Goal: Task Accomplishment & Management: Manage account settings

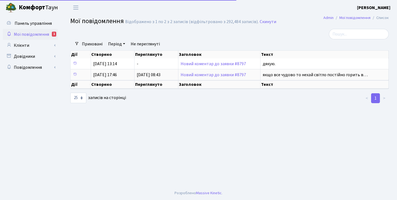
select select "25"
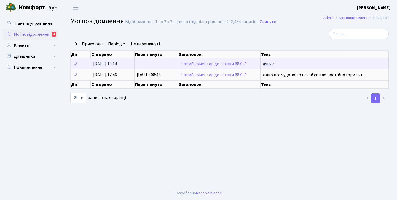
click at [188, 69] on td "Новий коментар до заявки #8797" at bounding box center [219, 63] width 82 height 11
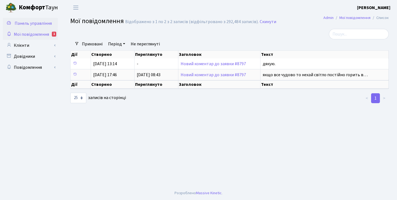
click at [36, 26] on link "Панель управління" at bounding box center [30, 23] width 55 height 11
click at [26, 42] on link "Клієнти" at bounding box center [30, 45] width 55 height 11
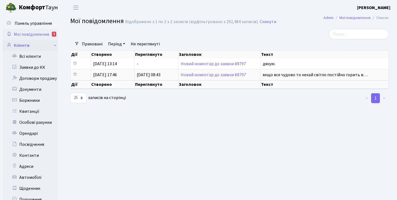
click at [27, 44] on link "Клієнти" at bounding box center [30, 45] width 55 height 11
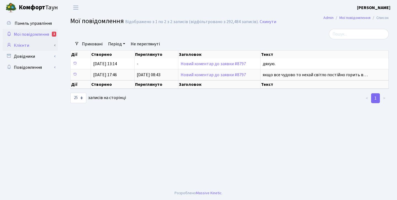
click at [27, 46] on link "Клієнти" at bounding box center [30, 45] width 55 height 11
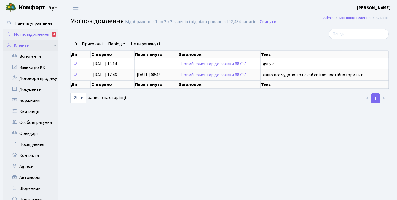
click at [27, 46] on link "Клієнти" at bounding box center [30, 45] width 55 height 11
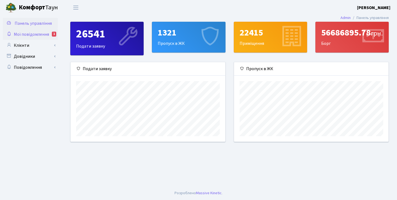
scroll to position [80, 154]
click at [43, 33] on span "Мої повідомлення" at bounding box center [31, 34] width 35 height 6
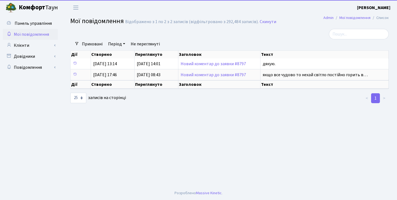
select select "25"
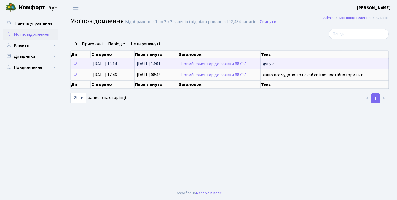
click at [269, 67] on span "дякую." at bounding box center [268, 64] width 13 height 6
click at [242, 67] on link "Новий коментар до заявки #8797" at bounding box center [212, 64] width 65 height 6
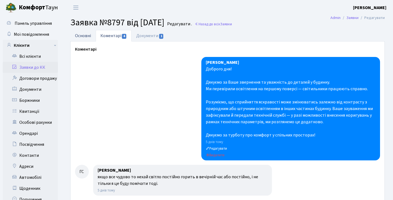
click at [88, 37] on link "Основні" at bounding box center [82, 35] width 25 height 11
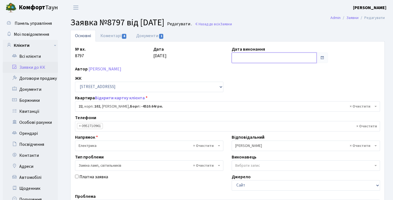
click at [240, 58] on input "text" at bounding box center [273, 58] width 85 height 10
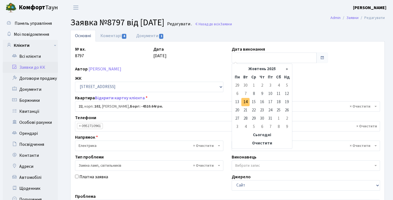
click at [248, 102] on td "14" at bounding box center [245, 102] width 8 height 8
type input "14.10.2025"
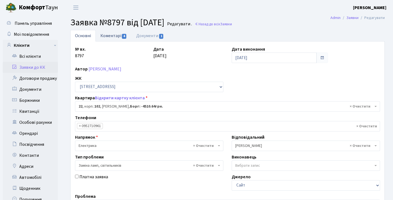
click at [110, 33] on link "Коментарі 4" at bounding box center [114, 35] width 36 height 11
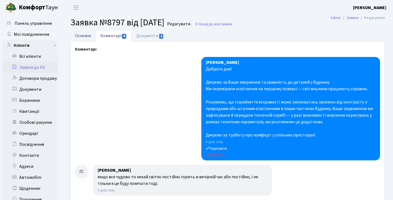
click at [92, 37] on link "Основні" at bounding box center [82, 35] width 25 height 11
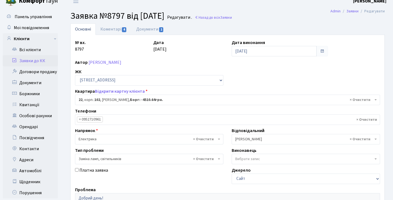
scroll to position [128, 0]
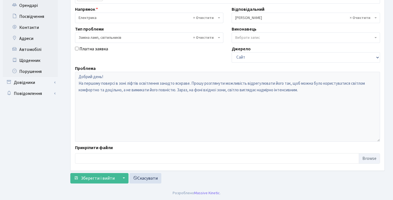
click at [102, 172] on form "Основні Коментарі 4 Документи 1 № вх. 8797 Дата 08.10.2025 Дата виконання 14.10…" at bounding box center [227, 43] width 314 height 282
click at [100, 177] on span "Зберегти і вийти" at bounding box center [98, 178] width 34 height 6
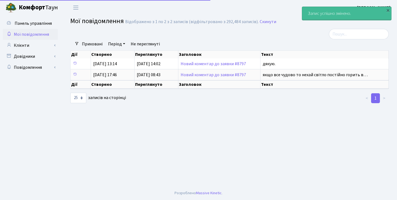
select select "25"
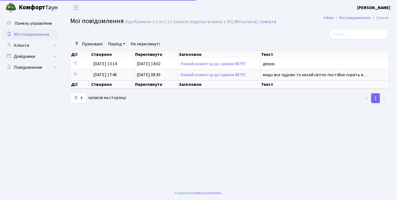
select select "25"
click at [50, 45] on link "Клієнти" at bounding box center [30, 45] width 55 height 11
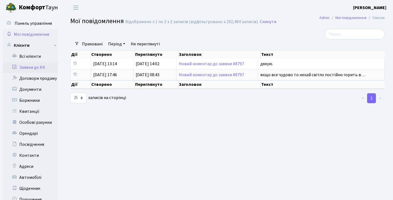
click at [39, 71] on link "Заявки до КК" at bounding box center [30, 67] width 55 height 11
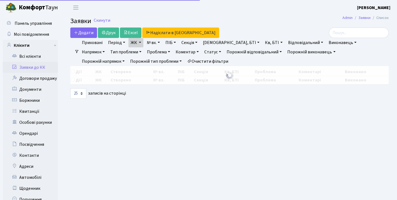
select select "25"
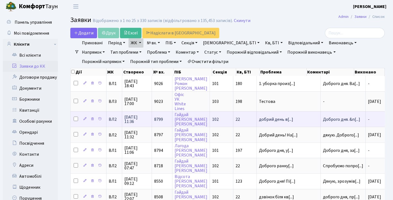
scroll to position [1, 0]
click at [323, 121] on td "Доброго дня. &n[...]" at bounding box center [342, 119] width 45 height 15
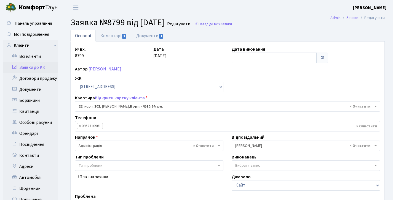
select select "38005"
click at [108, 32] on link "Коментарі 1" at bounding box center [114, 35] width 36 height 11
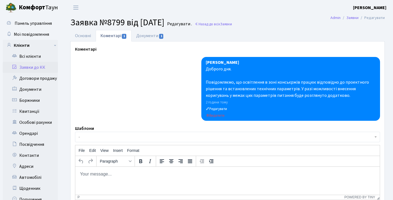
click at [40, 69] on link "Заявки до КК" at bounding box center [30, 67] width 55 height 11
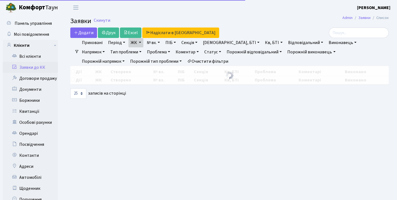
select select "25"
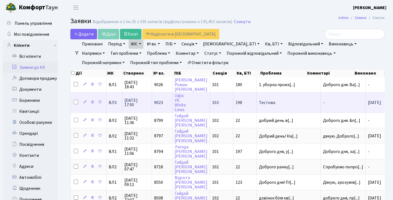
scroll to position [15, 0]
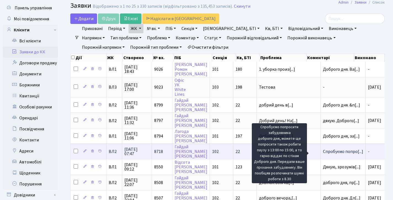
click at [339, 152] on span "Спробуємо попро[...]" at bounding box center [343, 152] width 40 height 6
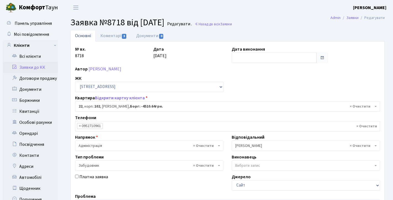
select select "38005"
select select "64"
click at [112, 32] on link "Коментарі 3" at bounding box center [114, 35] width 36 height 11
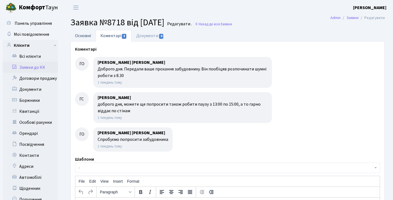
click at [86, 34] on link "Основні" at bounding box center [82, 35] width 25 height 11
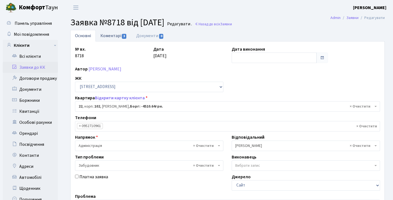
click at [109, 39] on link "Коментарі 3" at bounding box center [114, 35] width 36 height 11
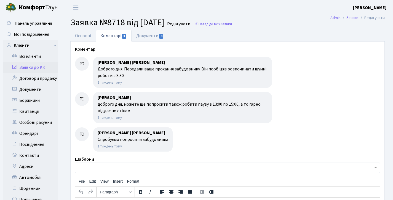
click at [36, 70] on link "Заявки до КК" at bounding box center [30, 67] width 55 height 11
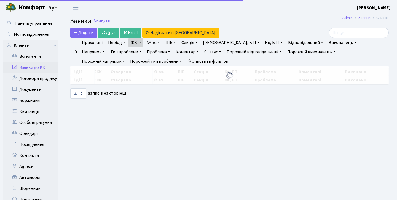
select select "25"
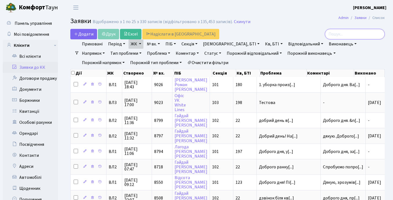
click at [331, 34] on input "search" at bounding box center [354, 34] width 60 height 10
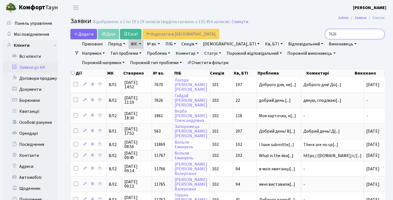
type input "7626"
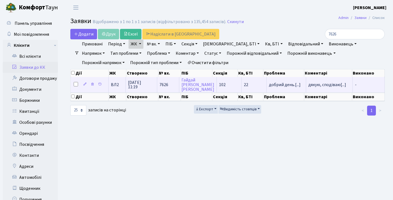
click at [117, 87] on span "ВЛ2" at bounding box center [117, 85] width 12 height 4
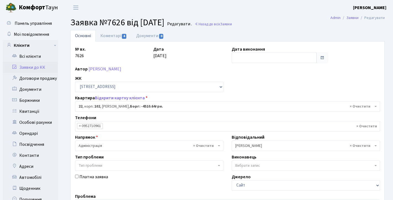
select select "38005"
click at [104, 37] on link "Коментарі 4" at bounding box center [114, 35] width 36 height 11
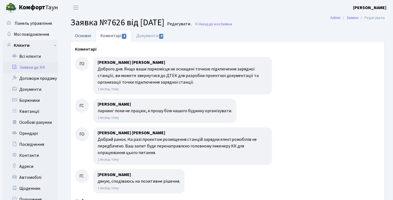
click at [84, 37] on link "Основні" at bounding box center [82, 35] width 25 height 11
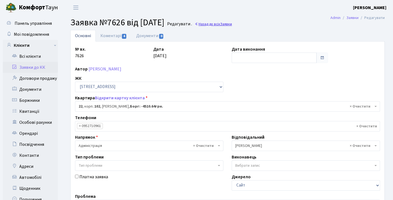
click at [232, 23] on span "Заявки" at bounding box center [226, 23] width 12 height 5
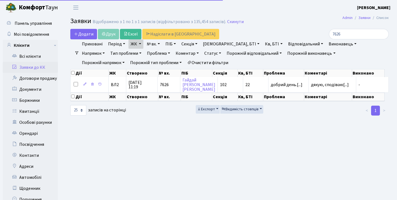
select select "25"
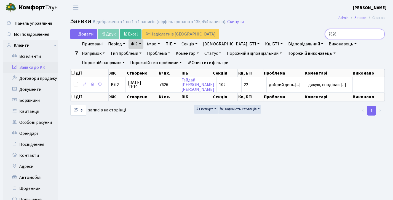
drag, startPoint x: 345, startPoint y: 36, endPoint x: 330, endPoint y: 37, distance: 14.9
click at [330, 37] on input "7626" at bounding box center [354, 34] width 60 height 10
type input "7509"
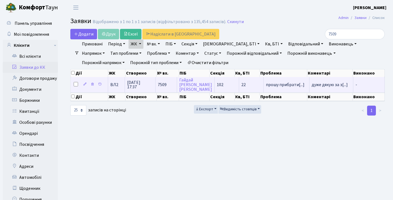
click at [160, 86] on span "7509" at bounding box center [162, 85] width 9 height 6
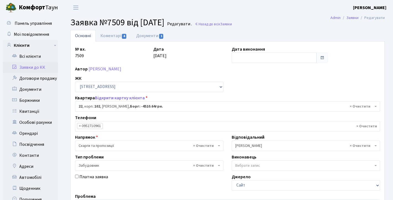
select select "38005"
select select "64"
click at [116, 39] on link "Коментарі 4" at bounding box center [114, 35] width 36 height 11
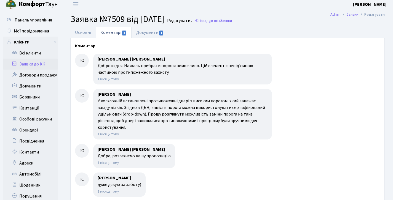
scroll to position [13, 0]
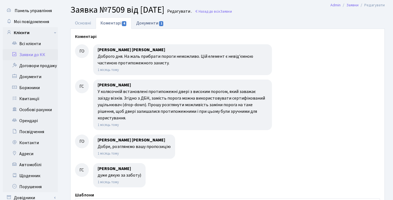
click at [153, 24] on link "Документи 1" at bounding box center [149, 22] width 37 height 11
select select "25"
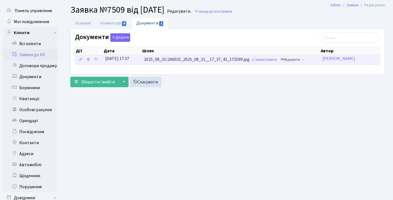
click at [288, 60] on link "Відкрити" at bounding box center [290, 60] width 22 height 9
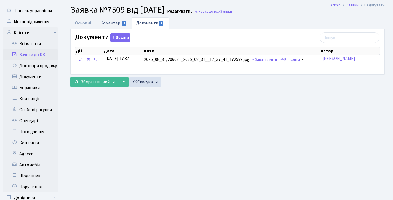
click at [108, 19] on link "Коментарі 4" at bounding box center [114, 22] width 36 height 11
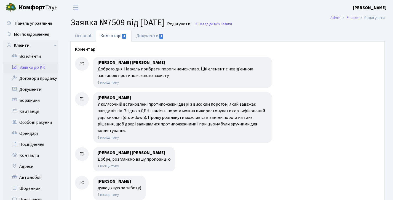
click at [237, 21] on h2 "Заявка №7509 від 31.08.2025 Редагувати . Назад до всіх Заявки" at bounding box center [227, 22] width 314 height 10
click at [232, 23] on span "Заявки" at bounding box center [226, 23] width 12 height 5
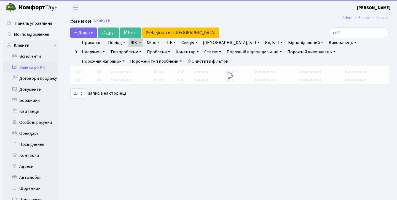
select select "25"
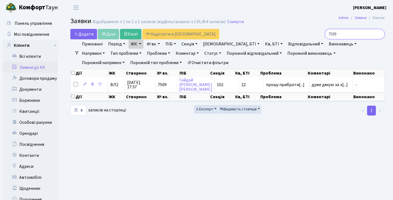
drag, startPoint x: 351, startPoint y: 37, endPoint x: 278, endPoint y: 24, distance: 74.5
click at [278, 24] on main "Admin Заявки Список Заявки Відображено з 1 по 1 з 1 записів (відфільтровано з 1…" at bounding box center [227, 122] width 331 height 215
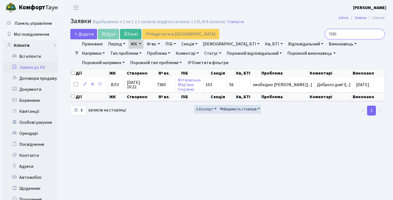
type input "73604"
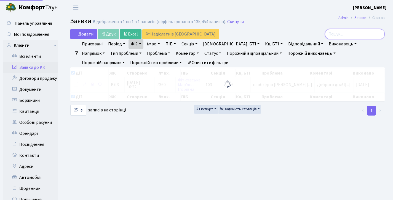
checkbox input "true"
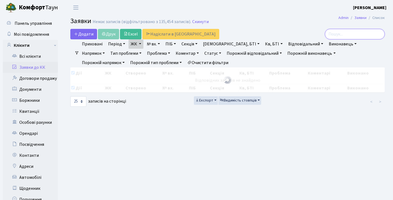
checkbox input "false"
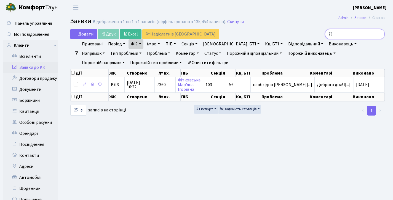
type input "7"
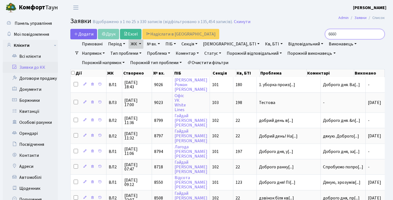
type input "66606"
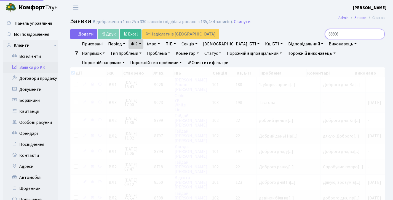
checkbox input "true"
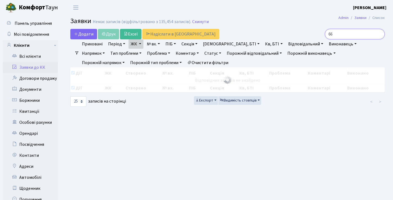
type input "660"
checkbox input "false"
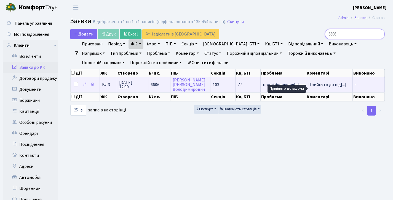
type input "6606"
click at [323, 87] on span "Прийнято до від[...]" at bounding box center [327, 85] width 38 height 6
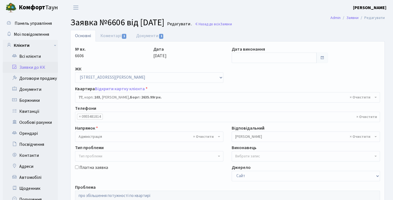
select select "42802"
click at [118, 39] on link "Коментарі 1" at bounding box center [114, 35] width 36 height 11
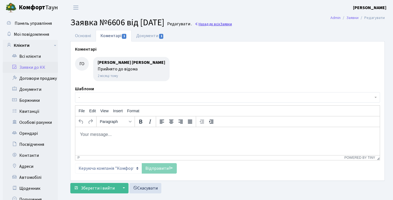
click at [232, 25] on link "Назад до всіх Заявки" at bounding box center [212, 23] width 37 height 5
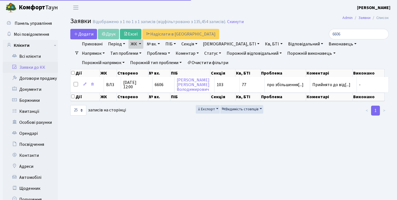
select select "25"
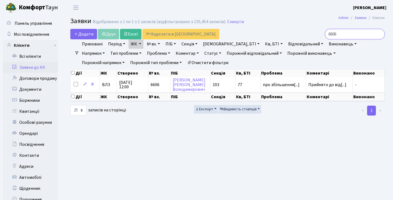
drag, startPoint x: 354, startPoint y: 33, endPoint x: 282, endPoint y: 32, distance: 72.2
click at [291, 32] on div "6606" at bounding box center [334, 34] width 99 height 10
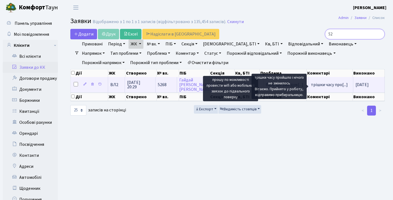
type input "5"
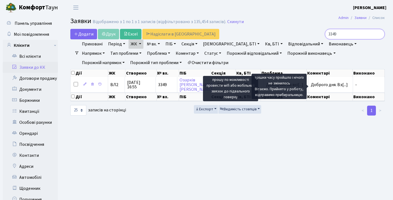
type input "3349"
click at [253, 149] on main "Admin Заявки Список Заявки Відображено з 1 по 1 з 1 записів (відфільтровано з 1…" at bounding box center [227, 122] width 331 height 215
click at [345, 32] on input "3349" at bounding box center [354, 34] width 60 height 10
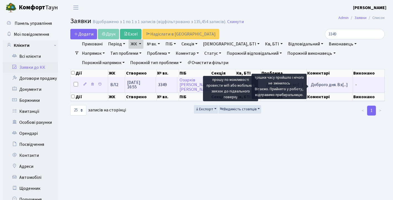
click at [164, 87] on span "3349" at bounding box center [162, 85] width 9 height 6
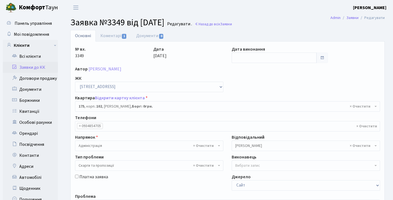
select select "38461"
select select "55"
click at [232, 25] on span "Заявки" at bounding box center [226, 23] width 12 height 5
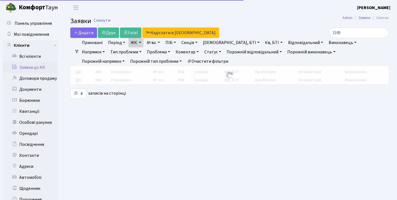
select select "25"
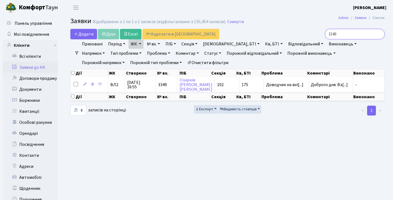
drag, startPoint x: 357, startPoint y: 37, endPoint x: 271, endPoint y: 37, distance: 85.9
click at [271, 37] on div "Додати Друк Excel Надіслати в КАН 3349" at bounding box center [227, 34] width 322 height 10
type input "2"
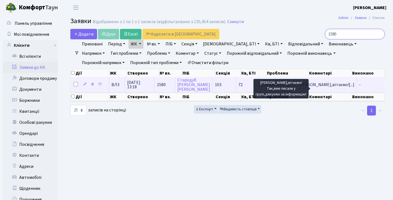
type input "1580"
click at [333, 88] on span "Іване,вітаємо![...]" at bounding box center [326, 85] width 56 height 6
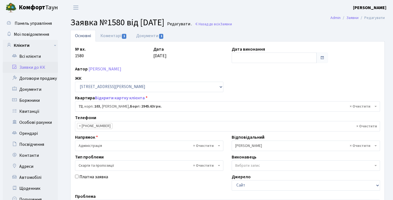
select select "42787"
select select "55"
click at [228, 22] on link "Назад до всіх Заявки" at bounding box center [212, 23] width 37 height 5
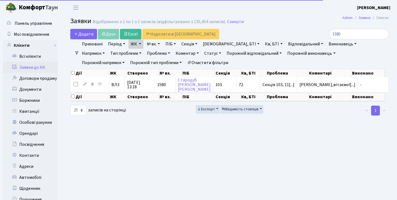
select select "25"
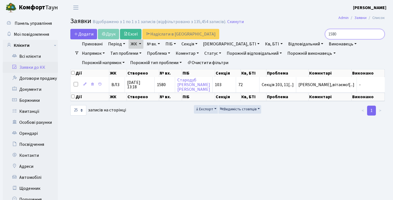
drag, startPoint x: 348, startPoint y: 35, endPoint x: 291, endPoint y: 32, distance: 57.6
click at [291, 32] on div "1580" at bounding box center [334, 34] width 99 height 10
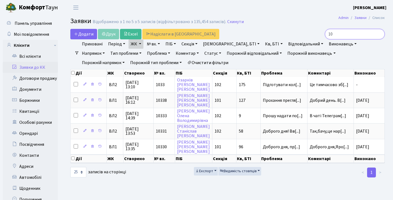
type input "1"
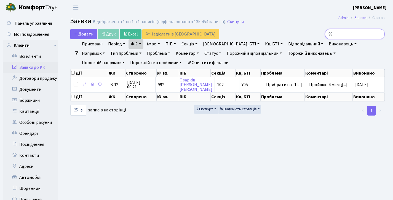
type input "9"
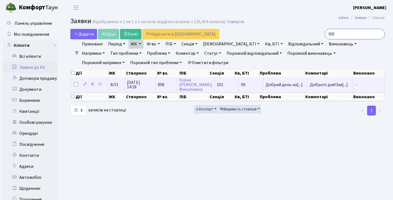
type input "898"
click at [219, 90] on td "101" at bounding box center [226, 84] width 24 height 15
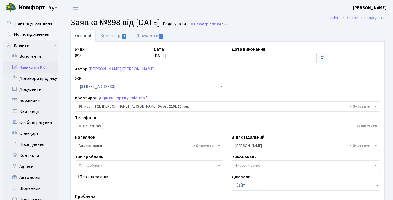
select select "37624"
click at [120, 33] on link "Коментарі 1" at bounding box center [114, 35] width 36 height 11
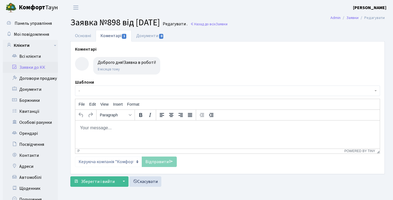
click at [87, 28] on span "Заявка №898 від 05.02.2025" at bounding box center [115, 22] width 90 height 13
click at [88, 33] on link "Основні" at bounding box center [82, 35] width 25 height 11
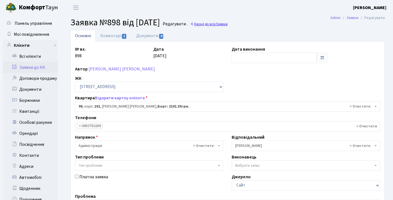
click at [222, 23] on link "Назад до всіх Заявки" at bounding box center [208, 23] width 37 height 5
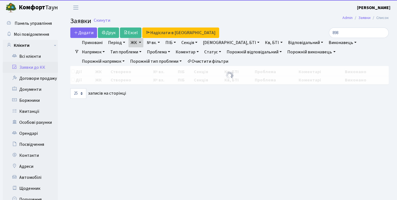
select select "25"
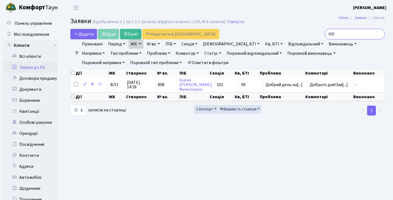
drag, startPoint x: 334, startPoint y: 36, endPoint x: 255, endPoint y: 33, distance: 79.4
click at [255, 33] on div "Додати Друк Excel Надіслати в [GEOGRAPHIC_DATA] 898" at bounding box center [227, 34] width 322 height 10
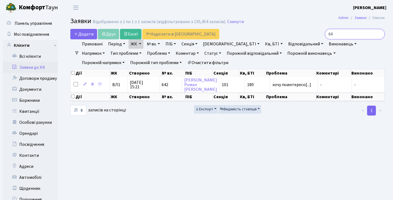
type input "6"
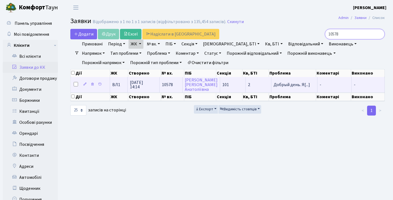
type input "10578"
click at [256, 92] on td "2" at bounding box center [258, 84] width 26 height 15
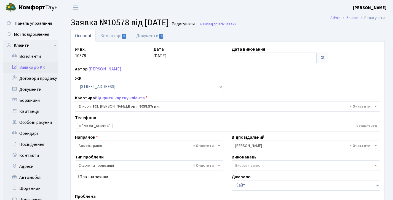
select select "37336"
select select "55"
click at [236, 23] on span "Заявки" at bounding box center [230, 23] width 12 height 5
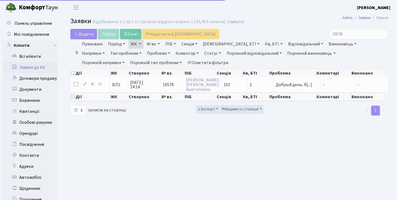
select select "25"
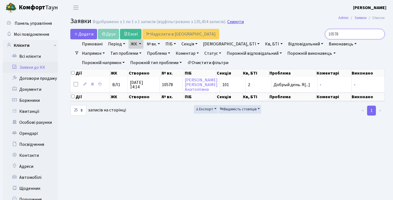
drag, startPoint x: 344, startPoint y: 36, endPoint x: 234, endPoint y: 23, distance: 111.1
click at [234, 23] on main "Admin Заявки Список Заявки Відображено з 1 по 1 з 1 записів (відфільтровано з 1…" at bounding box center [227, 122] width 331 height 215
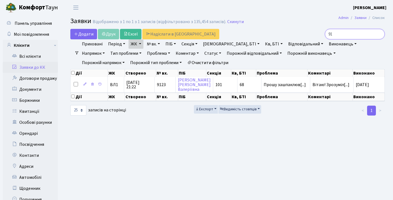
type input "9"
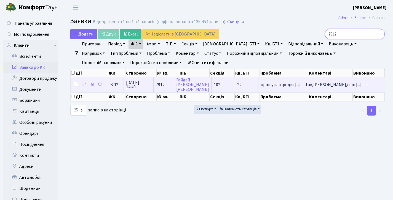
type input "7912"
click at [286, 92] on td "прошу загородит[...]" at bounding box center [280, 84] width 45 height 15
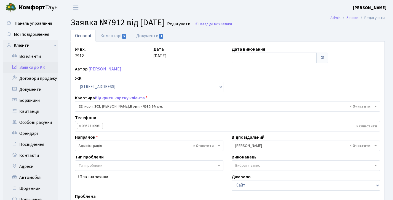
select select "38005"
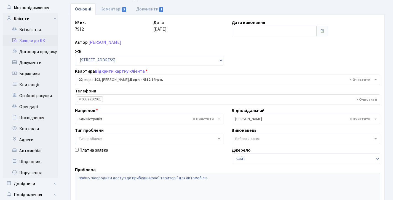
scroll to position [7, 0]
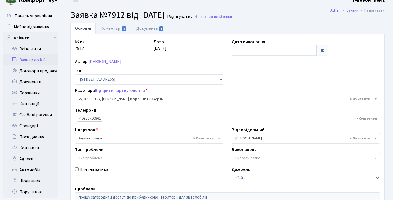
click at [109, 22] on main "Admin Заявки Редагувати Заявка №7912 від [DATE] [GEOGRAPHIC_DATA] . Назад до вс…" at bounding box center [227, 157] width 331 height 299
click at [112, 26] on link "Коментарі 5" at bounding box center [114, 28] width 36 height 11
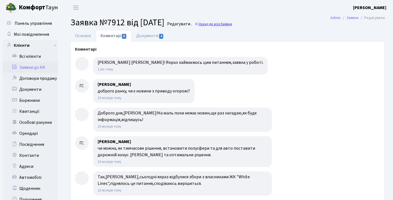
click at [229, 25] on link "Назад до всіх Заявки" at bounding box center [212, 23] width 37 height 5
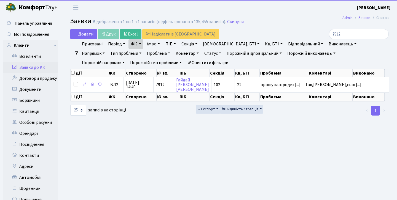
select select "25"
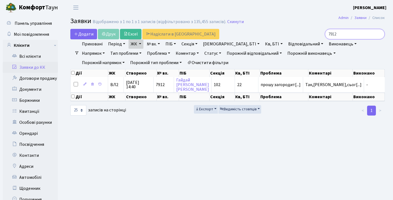
drag, startPoint x: 350, startPoint y: 36, endPoint x: 225, endPoint y: 36, distance: 124.5
click at [224, 34] on div "Додати Друк Excel Надіслати в КАН 7912" at bounding box center [227, 34] width 322 height 10
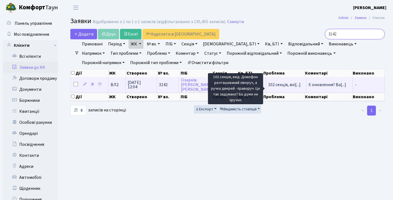
type input "3142"
click at [281, 88] on span "102 секція, вхі[...]" at bounding box center [284, 85] width 33 height 6
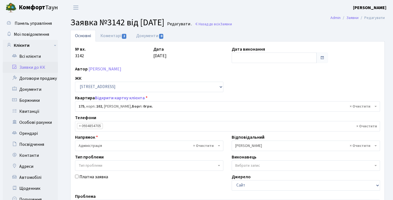
select select "38461"
click at [229, 24] on link "Назад до всіх Заявки" at bounding box center [212, 23] width 37 height 5
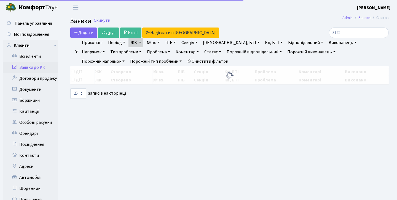
select select "25"
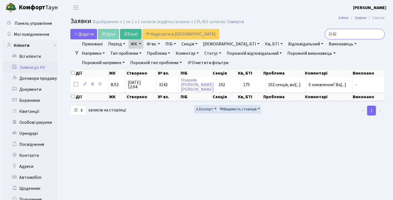
drag, startPoint x: 340, startPoint y: 35, endPoint x: 256, endPoint y: 25, distance: 85.1
click at [256, 25] on main "Admin Заявки Список Заявки Відображено з 1 по 1 з 1 записів (відфільтровано з 1…" at bounding box center [227, 122] width 331 height 215
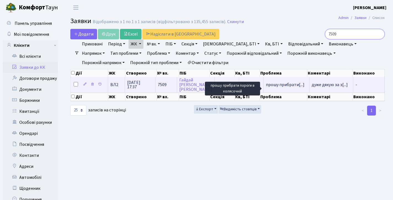
type input "7509"
click at [283, 87] on span "прошу прибрати[...]" at bounding box center [285, 85] width 39 height 6
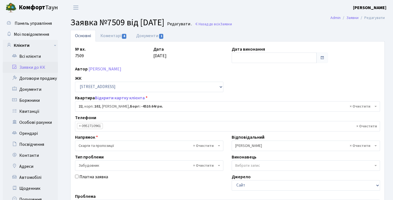
select select "38005"
select select "64"
click at [115, 38] on link "Коментарі 4" at bounding box center [114, 35] width 36 height 11
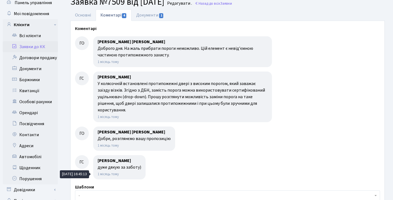
scroll to position [31, 0]
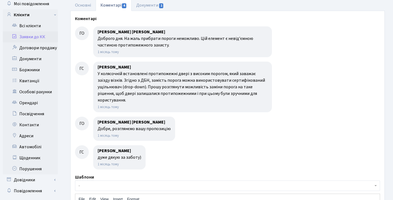
click at [42, 40] on link "Заявки до КК" at bounding box center [30, 36] width 55 height 11
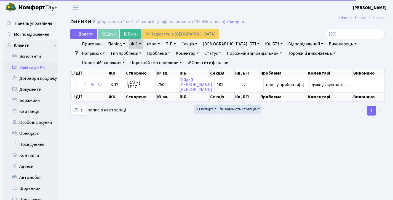
select select "25"
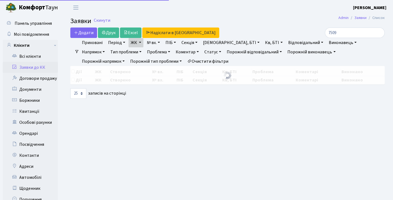
select select "25"
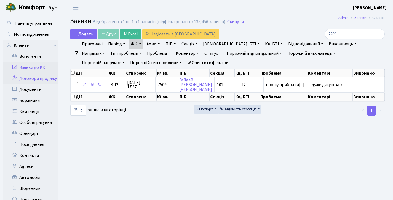
click at [32, 80] on link "Договори продажу" at bounding box center [30, 78] width 55 height 11
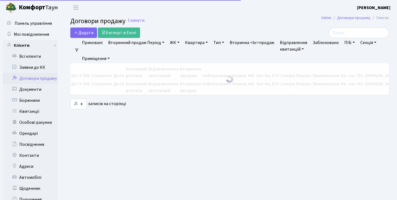
select select "25"
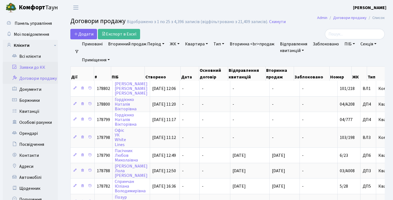
click at [33, 68] on link "Заявки до КК" at bounding box center [30, 67] width 55 height 11
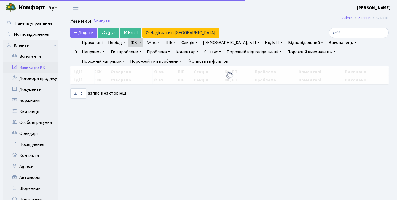
select select "25"
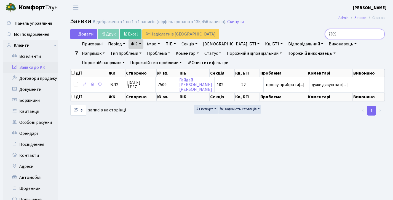
drag, startPoint x: 358, startPoint y: 34, endPoint x: 266, endPoint y: 13, distance: 93.4
click at [267, 14] on body "Комфорт Таун Діана Б. Мій обліковий запис Вийти Панель управління Мої повідомле…" at bounding box center [196, 122] width 393 height 244
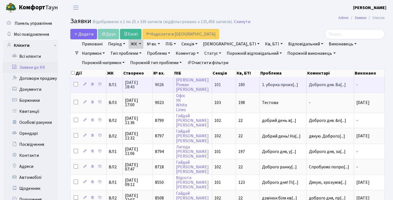
click at [138, 86] on span "13.10.2025 18:43" at bounding box center [137, 84] width 25 height 9
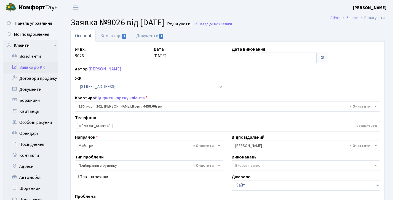
select select "37867"
select select "58"
click at [121, 35] on link "Коментарі 1" at bounding box center [114, 35] width 36 height 11
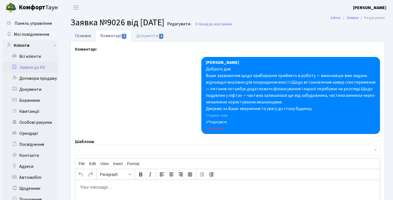
click at [85, 37] on link "Основні" at bounding box center [82, 35] width 25 height 11
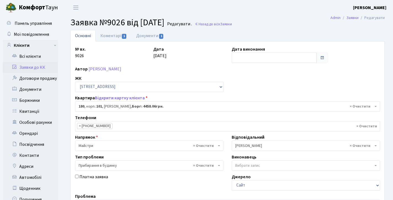
click at [40, 68] on link "Заявки до КК" at bounding box center [30, 67] width 55 height 11
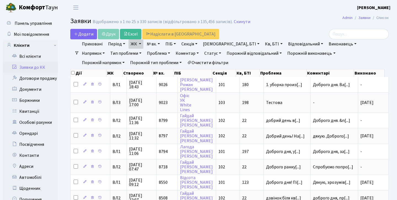
select select "25"
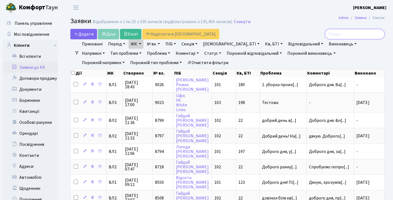
click at [344, 34] on input "search" at bounding box center [354, 34] width 60 height 10
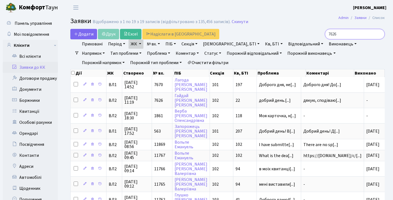
type input "7626"
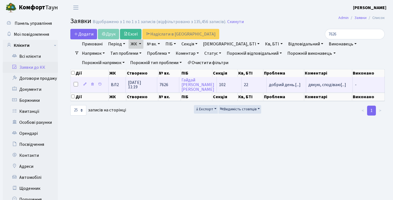
click at [170, 85] on td "7626" at bounding box center [168, 84] width 22 height 15
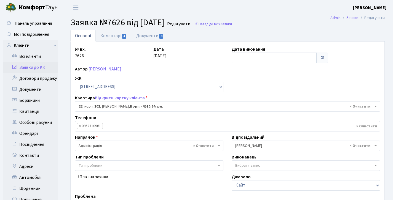
select select "38005"
click at [120, 33] on link "Коментарі 4" at bounding box center [114, 35] width 36 height 11
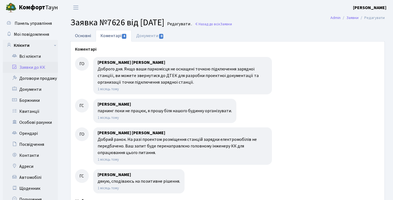
click at [91, 36] on link "Основні" at bounding box center [82, 35] width 25 height 11
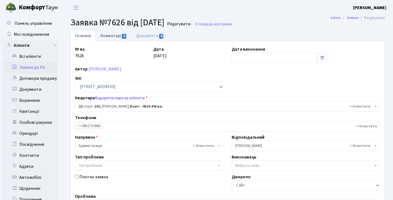
click at [107, 39] on link "Коментарі 4" at bounding box center [114, 35] width 36 height 11
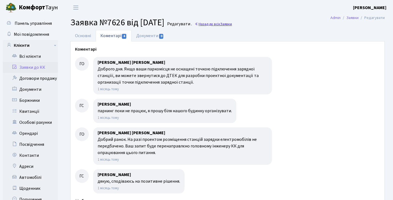
click at [232, 24] on link "Назад до всіх Заявки" at bounding box center [212, 23] width 37 height 5
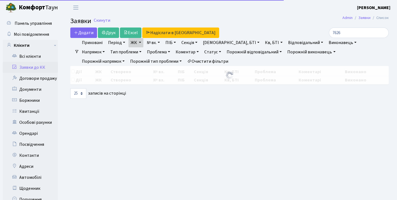
select select "25"
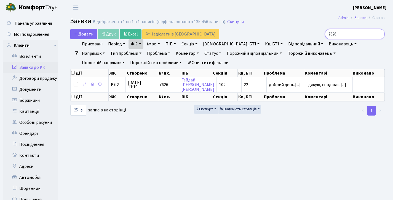
drag, startPoint x: 345, startPoint y: 36, endPoint x: 285, endPoint y: 29, distance: 60.4
click at [285, 29] on div "7626" at bounding box center [334, 34] width 107 height 10
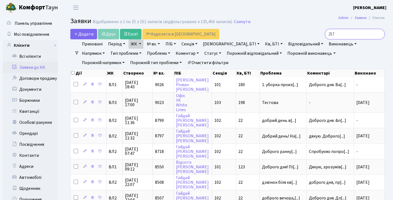
type input "2570"
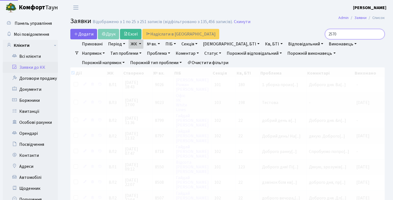
checkbox input "true"
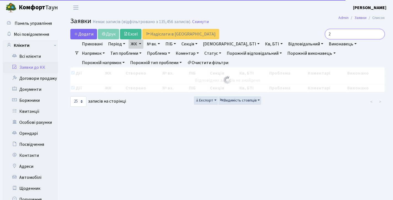
type input "27"
checkbox input "false"
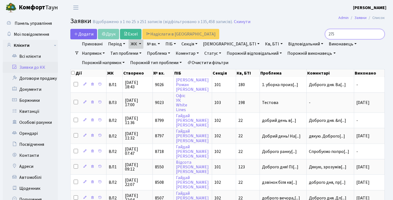
type input "2750"
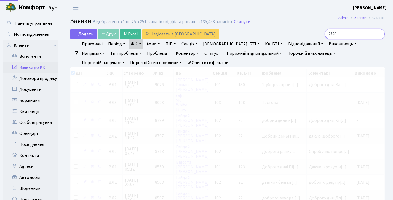
checkbox input "true"
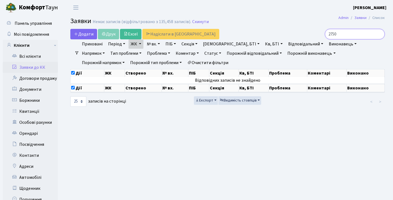
type input "2750"
click at [37, 69] on link "Заявки до КК" at bounding box center [30, 67] width 55 height 11
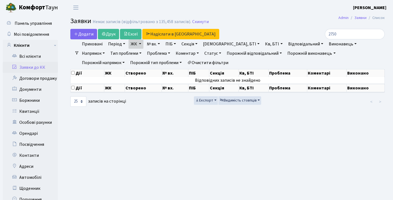
select select "25"
click at [377, 34] on input "2750" at bounding box center [354, 34] width 60 height 10
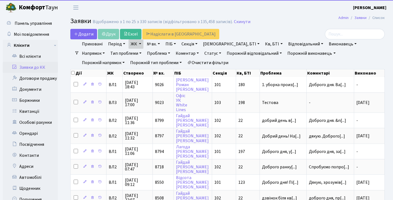
click at [33, 63] on link "Заявки до КК" at bounding box center [30, 67] width 55 height 11
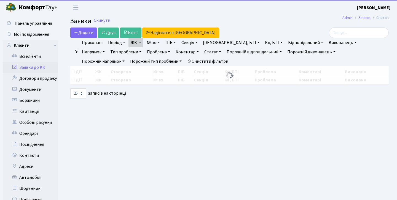
select select "25"
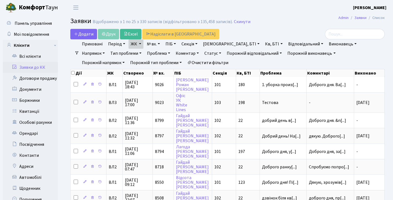
click at [42, 69] on link "Заявки до КК" at bounding box center [30, 67] width 55 height 11
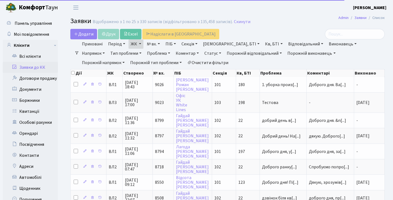
select select "25"
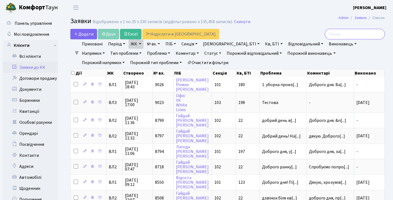
click at [335, 33] on input "search" at bounding box center [354, 34] width 60 height 10
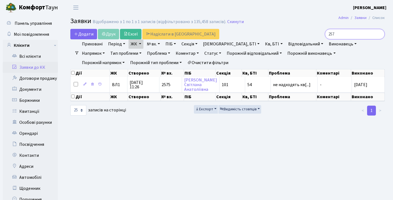
type input "2570"
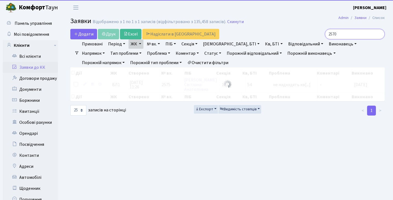
checkbox input "true"
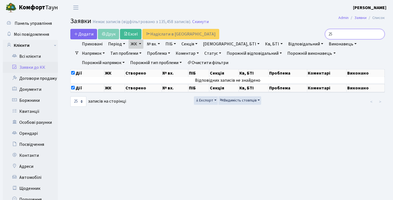
type input "2"
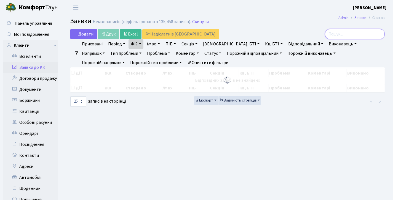
checkbox input "false"
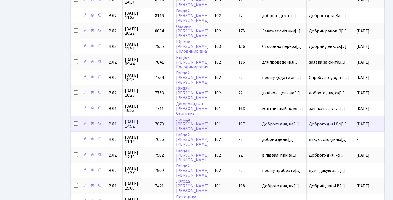
scroll to position [310, 0]
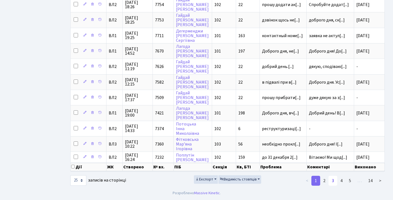
click at [333, 183] on link "3" at bounding box center [332, 181] width 9 height 10
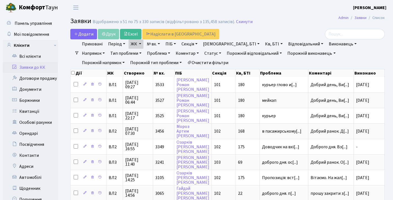
scroll to position [310, 0]
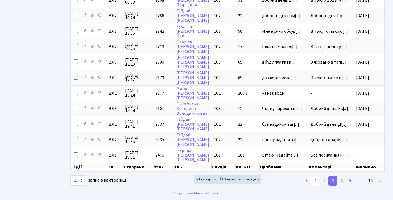
click at [319, 182] on link "1" at bounding box center [315, 181] width 9 height 10
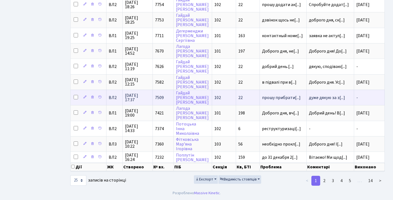
scroll to position [0, 0]
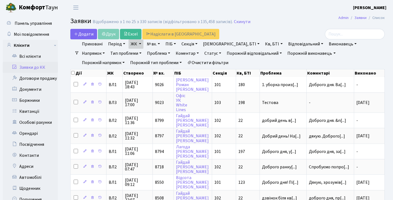
click at [38, 70] on link "Заявки до КК" at bounding box center [30, 67] width 55 height 11
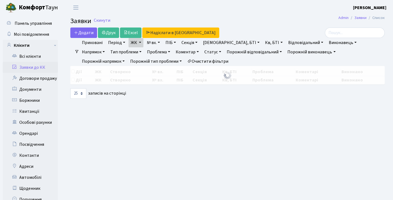
select select "25"
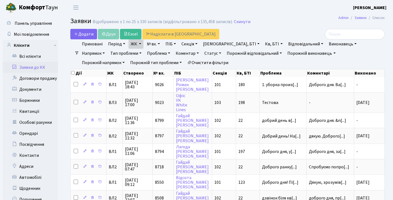
click at [32, 68] on link "Заявки до КК" at bounding box center [30, 67] width 55 height 11
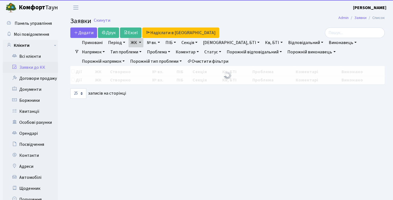
select select "25"
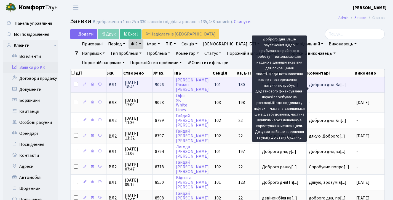
click at [331, 88] on span "Доброго дня. Ва[...]" at bounding box center [326, 85] width 37 height 6
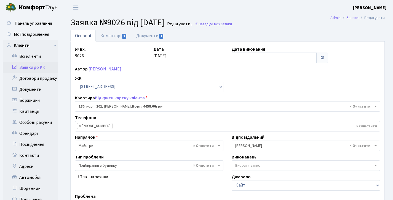
select select "37867"
select select "58"
click at [118, 37] on link "Коментарі 1" at bounding box center [114, 35] width 36 height 11
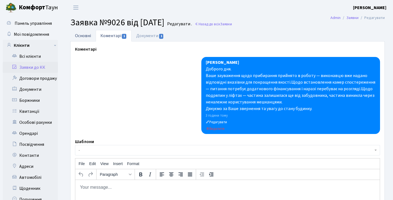
click at [87, 34] on link "Основні" at bounding box center [82, 35] width 25 height 11
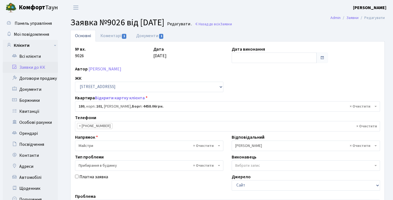
click at [34, 69] on link "Заявки до КК" at bounding box center [30, 67] width 55 height 11
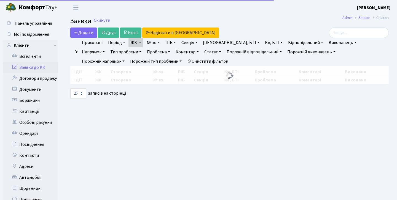
select select "25"
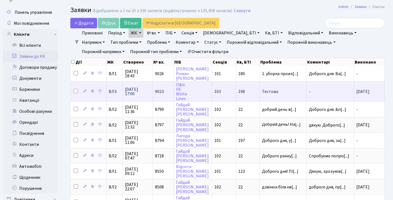
scroll to position [12, 0]
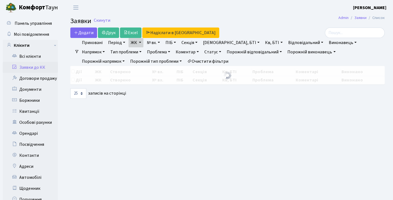
select select "25"
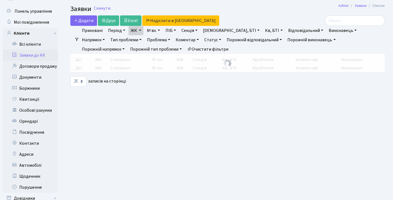
scroll to position [12, 0]
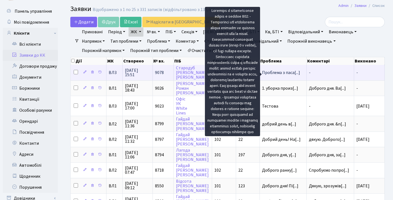
click at [285, 74] on span "Проблема з паса[...]" at bounding box center [281, 73] width 38 height 6
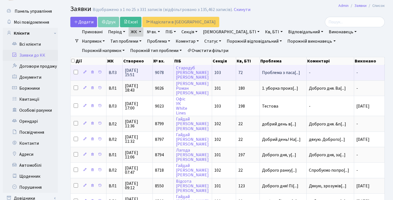
click at [159, 73] on td "9078" at bounding box center [163, 72] width 21 height 15
click at [290, 76] on span "Проблема з паса[...]" at bounding box center [281, 73] width 38 height 6
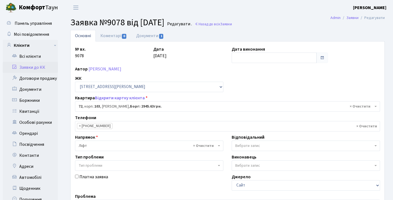
select select "42787"
click at [149, 36] on link "Документи 1" at bounding box center [149, 35] width 37 height 11
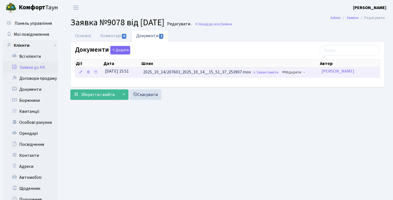
click at [288, 72] on link "Відкрити" at bounding box center [291, 72] width 22 height 9
click at [274, 72] on link "Завантажити" at bounding box center [265, 72] width 29 height 9
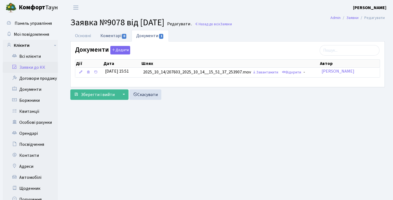
click at [118, 36] on link "Коментарі 0" at bounding box center [114, 35] width 36 height 11
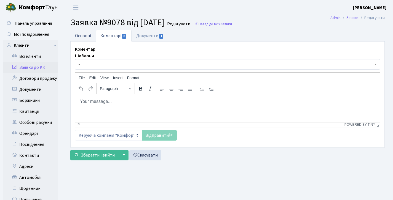
click at [91, 39] on link "Основні" at bounding box center [82, 35] width 25 height 11
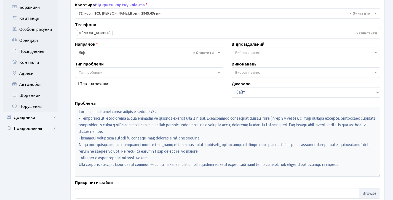
scroll to position [107, 0]
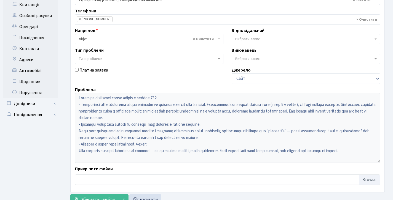
click at [67, 98] on div "Основні Коментарі 0 Документи 1 № вх. 9078 Дата 14.10.2025 Дата виконання Автор…" at bounding box center [227, 65] width 322 height 285
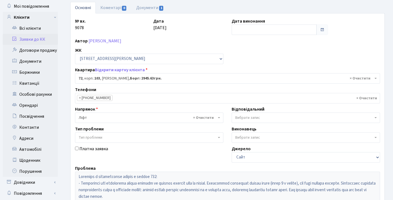
scroll to position [0, 0]
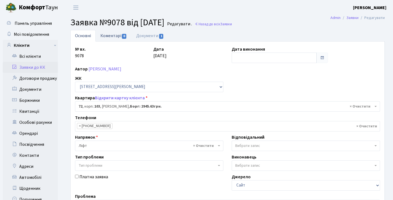
click at [110, 30] on link "Коментарі 0" at bounding box center [114, 35] width 36 height 11
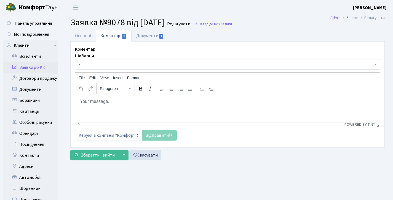
click at [95, 103] on body "Rich Text Area. Press ALT-0 for help." at bounding box center [227, 101] width 295 height 6
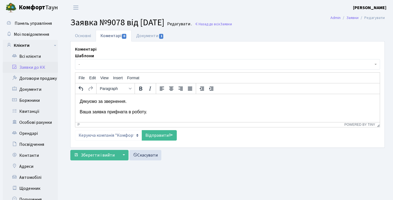
drag, startPoint x: 154, startPoint y: 113, endPoint x: 149, endPoint y: 194, distance: 80.9
click at [75, 100] on html "Дякуємо за звернення. Ваша заявка прифната в роботу." at bounding box center [227, 107] width 304 height 26
click at [99, 102] on p "Дякуємо за звернення." at bounding box center [227, 101] width 295 height 6
drag, startPoint x: 144, startPoint y: 111, endPoint x: 53, endPoint y: 95, distance: 92.1
click at [75, 95] on html "Дякуємо за звернення. Ваша заявка прифната в роботу." at bounding box center [227, 107] width 304 height 26
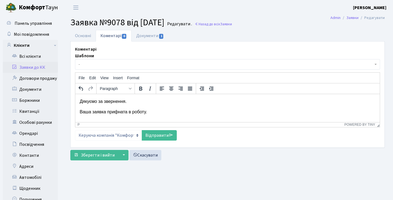
copy body "Дякуємо за звернення. Ваша заявка прифната в роботу."
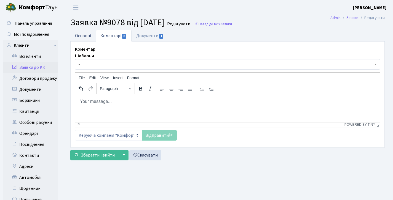
click at [82, 33] on link "Основні" at bounding box center [82, 35] width 25 height 11
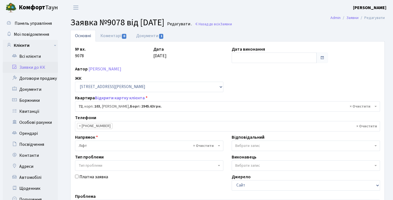
scroll to position [128, 0]
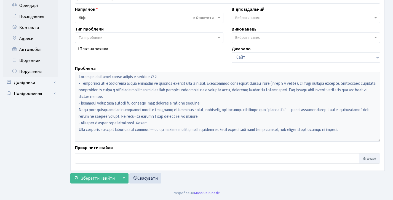
click at [75, 62] on div "№ вх. 9078 Дата 14.10.2025 Дата виконання Автор Стародуб Іван Олексійович ЖК - …" at bounding box center [227, 42] width 313 height 248
click at [136, 62] on div "Платна заявка" at bounding box center [149, 54] width 156 height 17
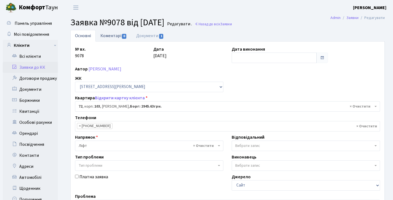
click at [107, 38] on link "Коментарі 0" at bounding box center [114, 35] width 36 height 11
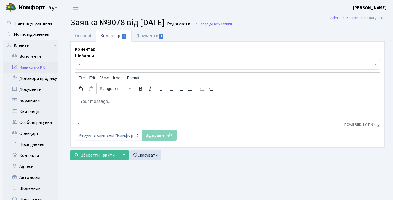
click at [107, 99] on body "Rich Text Area. Press ALT-0 for help." at bounding box center [227, 101] width 295 height 6
click at [93, 100] on body "Rich Text Area. Press ALT-0 for help." at bounding box center [227, 101] width 295 height 6
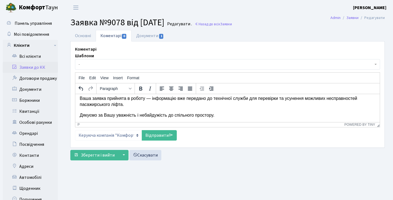
scroll to position [1, 0]
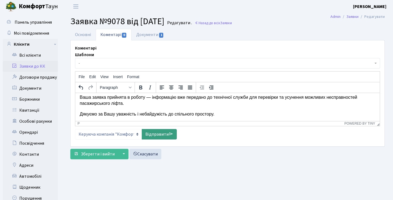
click at [155, 133] on link "Відправити" at bounding box center [159, 134] width 35 height 10
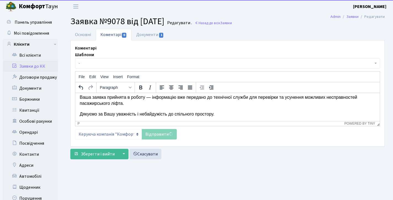
scroll to position [0, 0]
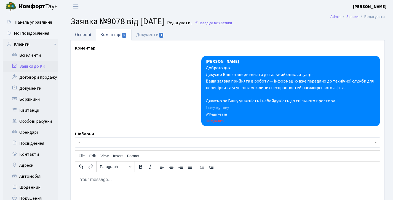
click at [74, 31] on link "Основні" at bounding box center [82, 34] width 25 height 11
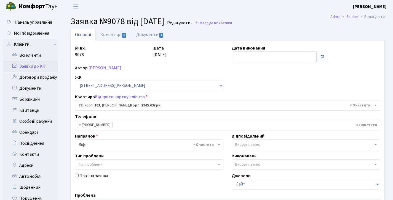
click at [37, 67] on link "Заявки до КК" at bounding box center [30, 66] width 55 height 11
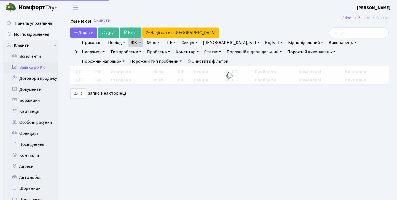
select select "25"
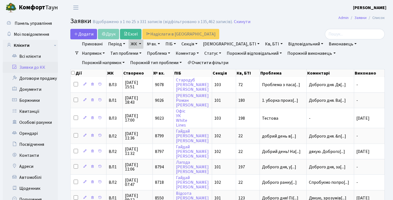
click at [36, 66] on link "Заявки до КК" at bounding box center [30, 67] width 55 height 11
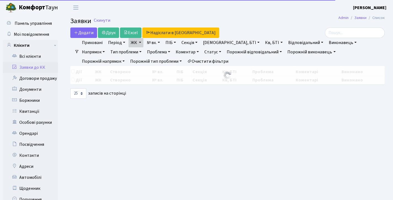
select select "25"
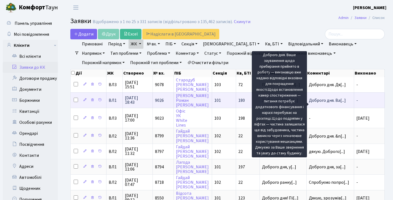
click at [322, 103] on span "Доброго дня. Ва[...]" at bounding box center [326, 101] width 37 height 6
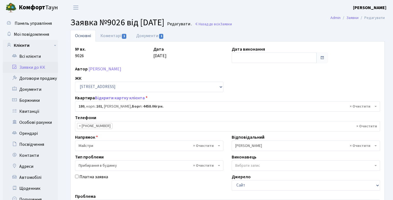
select select "37867"
select select "58"
click at [113, 36] on link "Коментарі 1" at bounding box center [114, 35] width 36 height 11
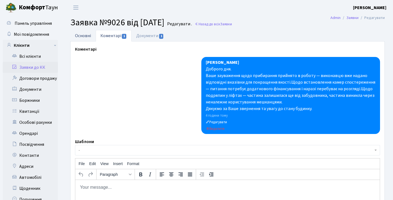
click at [85, 32] on link "Основні" at bounding box center [82, 35] width 25 height 11
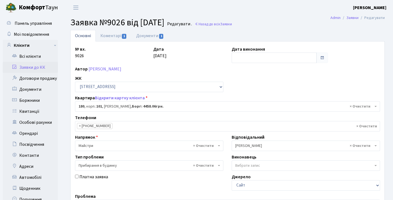
click at [37, 67] on link "Заявки до КК" at bounding box center [30, 67] width 55 height 11
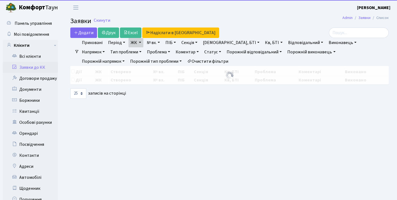
select select "25"
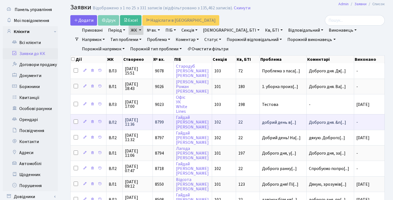
scroll to position [39, 0]
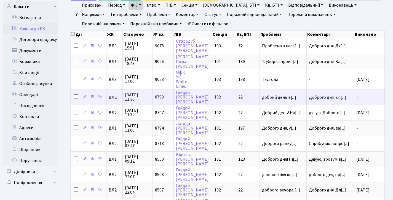
click at [321, 96] on td "Доброго дня. &n[...]" at bounding box center [329, 96] width 47 height 15
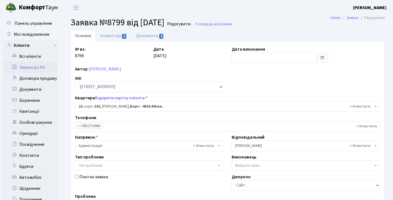
select select "38005"
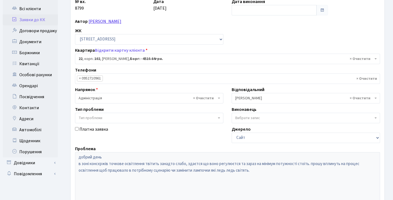
scroll to position [31, 0]
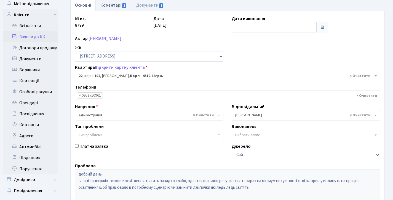
click at [112, 6] on link "Коментарі 1" at bounding box center [114, 4] width 36 height 11
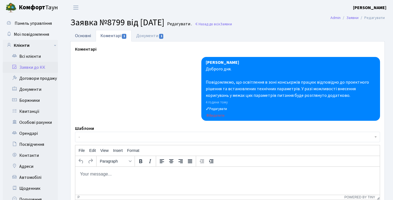
click at [93, 39] on link "Основні" at bounding box center [82, 35] width 25 height 11
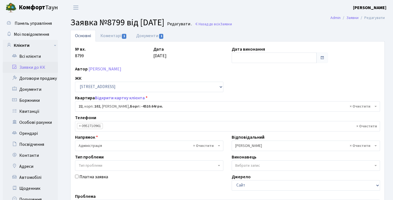
click at [37, 68] on link "Заявки до КК" at bounding box center [30, 67] width 55 height 11
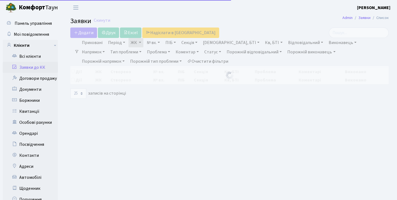
select select "25"
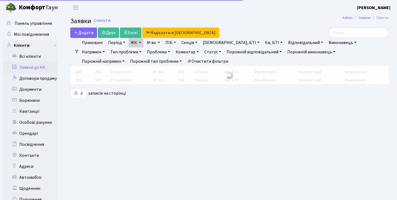
select select "25"
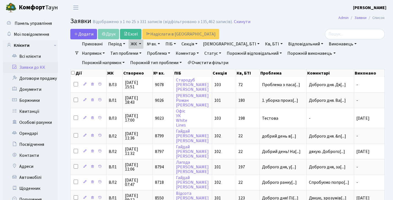
click at [39, 66] on link "Заявки до КК" at bounding box center [30, 67] width 55 height 11
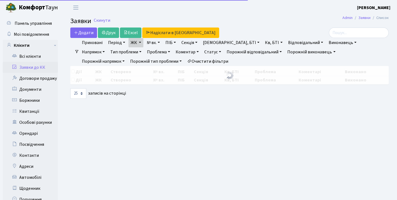
select select "25"
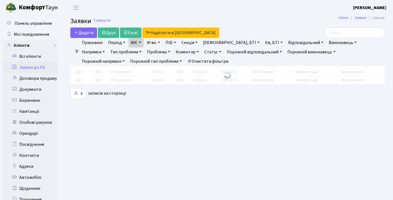
select select "25"
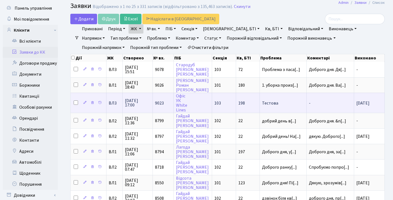
scroll to position [39, 0]
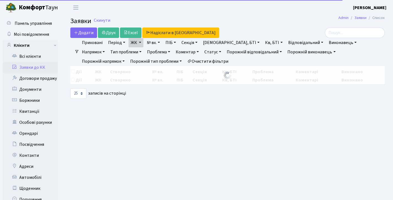
select select "25"
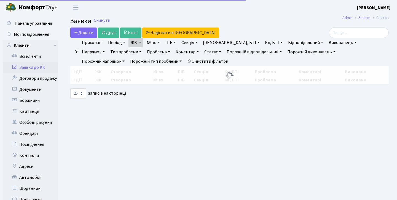
select select "25"
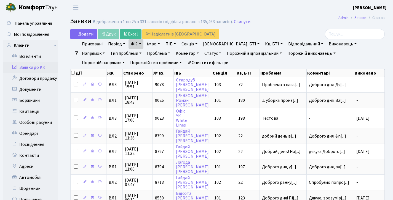
click at [33, 67] on link "Заявки до КК" at bounding box center [30, 67] width 55 height 11
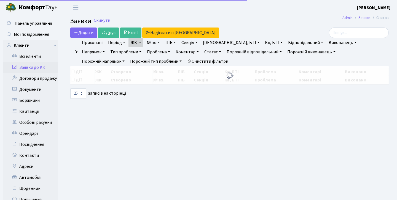
select select "25"
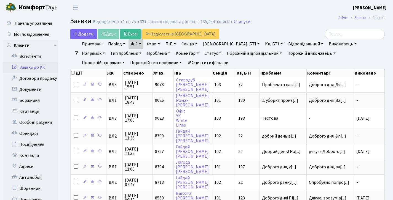
select select "25"
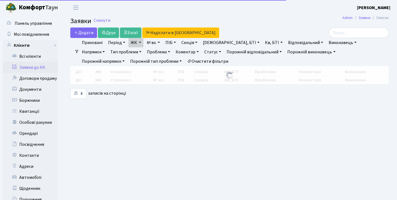
select select "25"
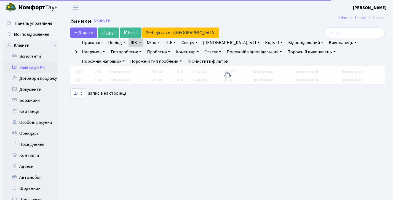
select select "25"
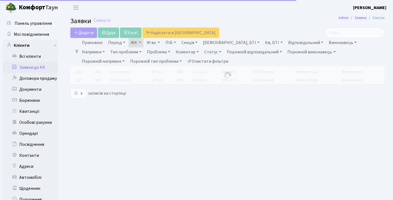
select select "25"
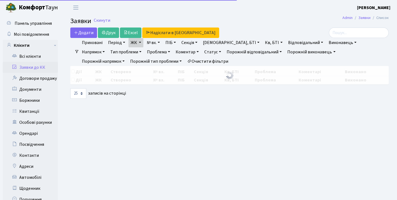
select select "25"
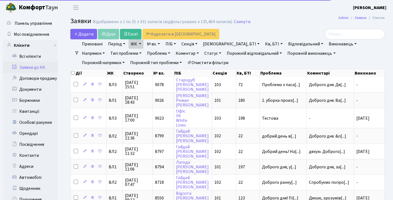
select select "25"
